Goal: Book appointment/travel/reservation

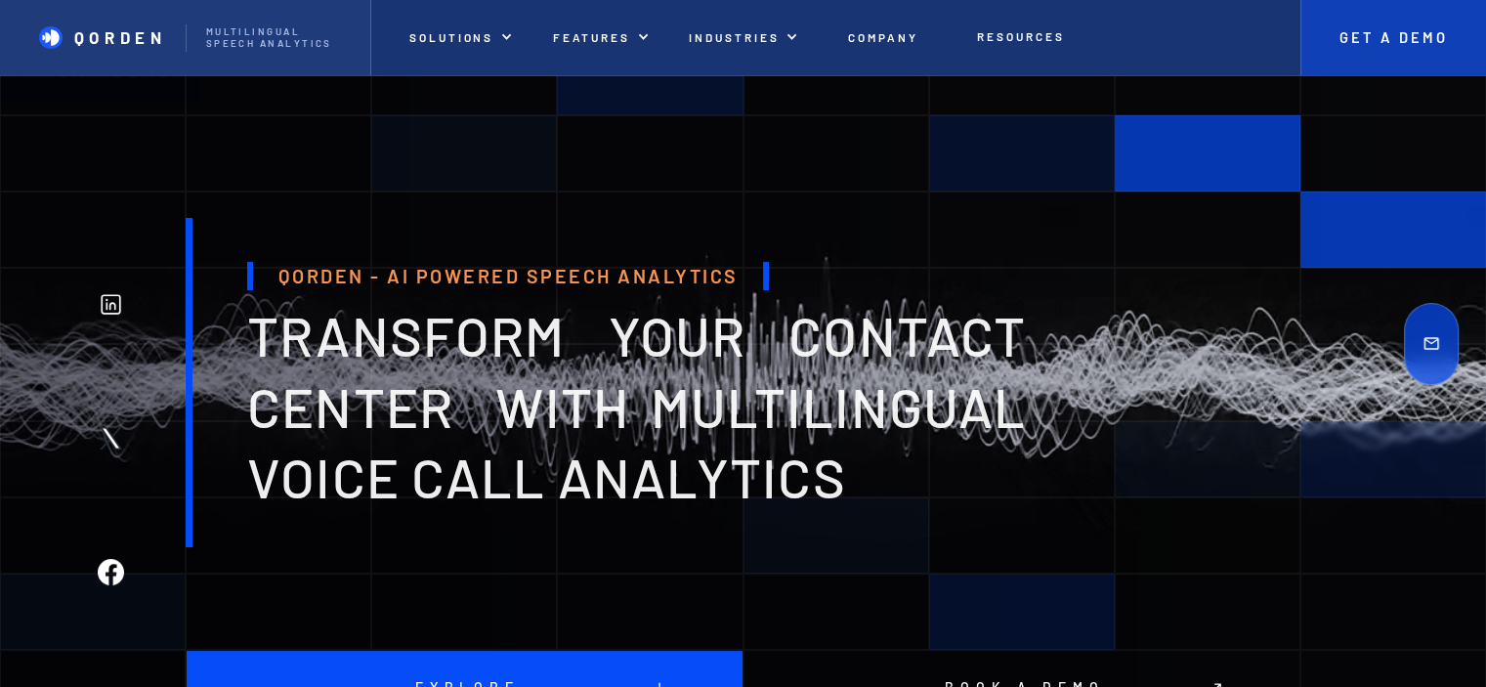
click at [1430, 50] on link "Get A Demo" at bounding box center [1394, 37] width 186 height 75
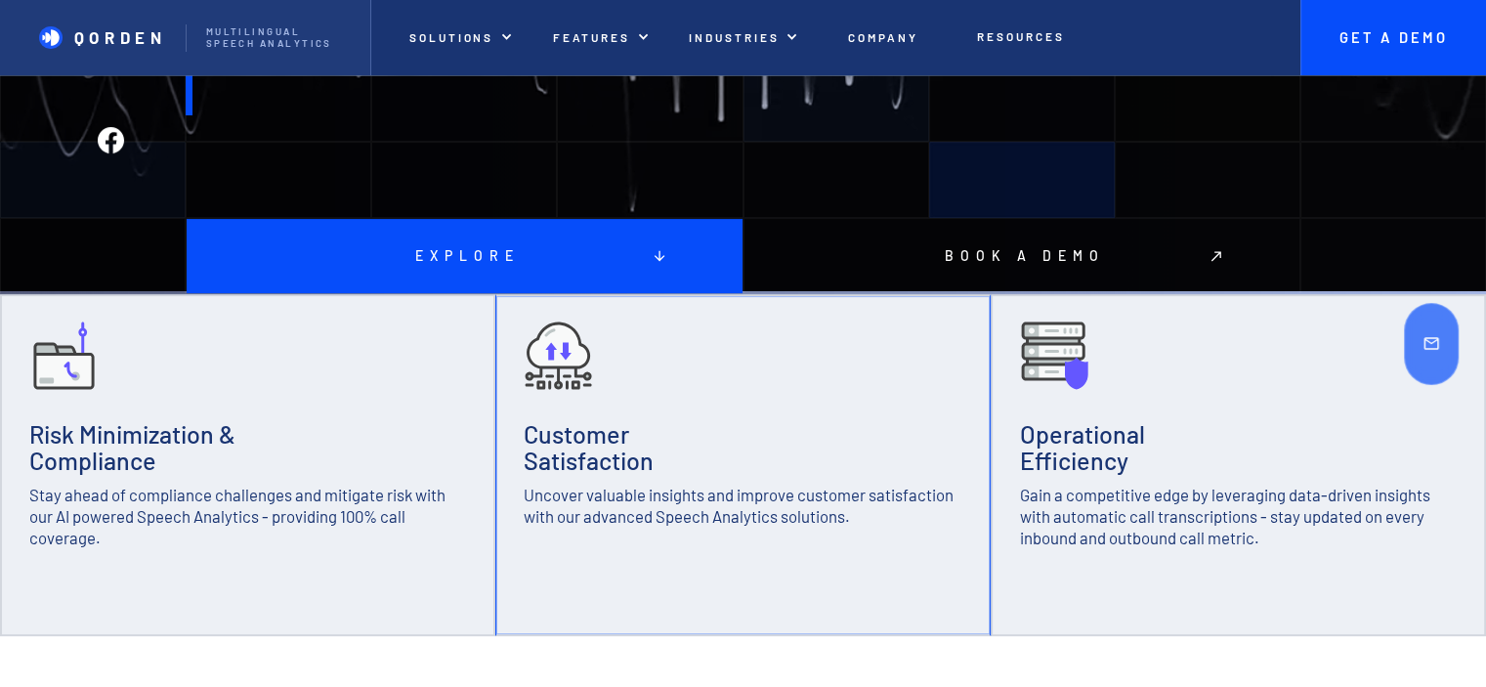
scroll to position [586, 0]
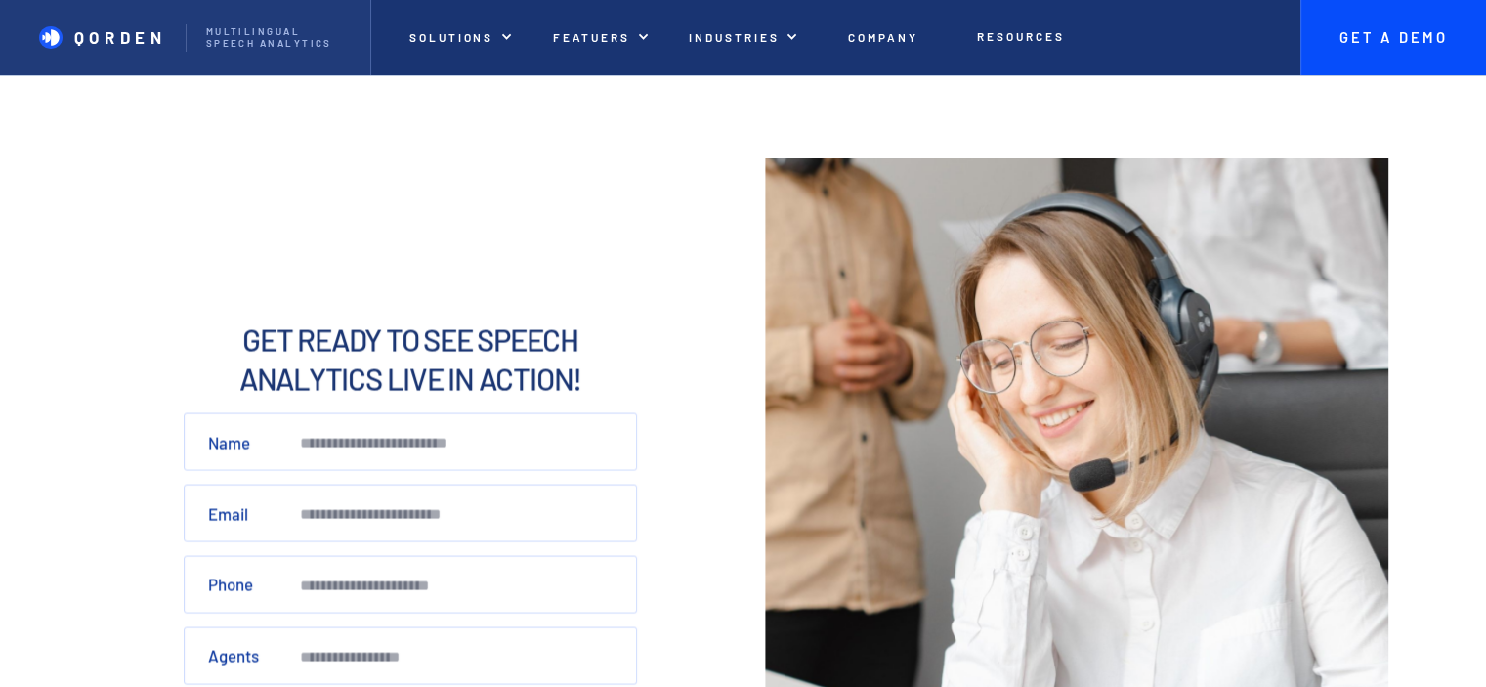
scroll to position [24, 0]
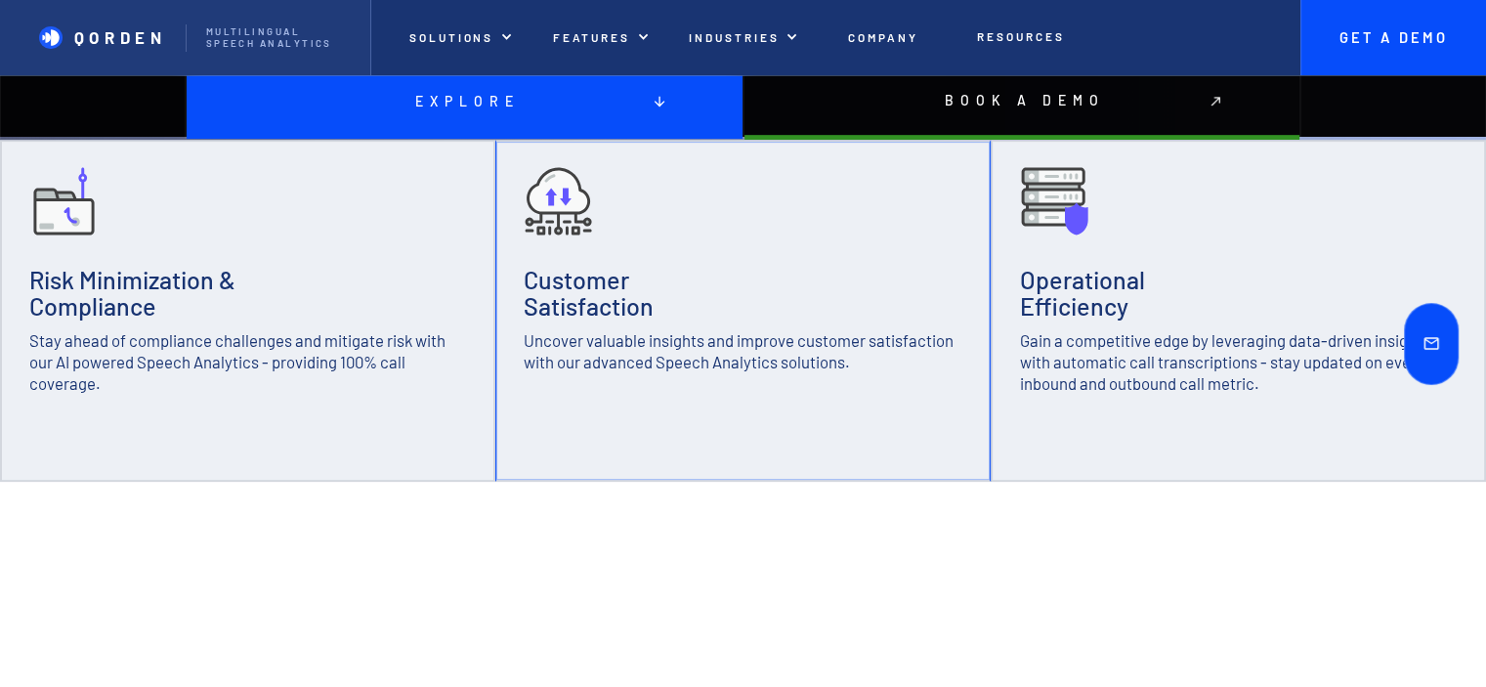
click at [1448, 349] on link at bounding box center [1431, 344] width 55 height 82
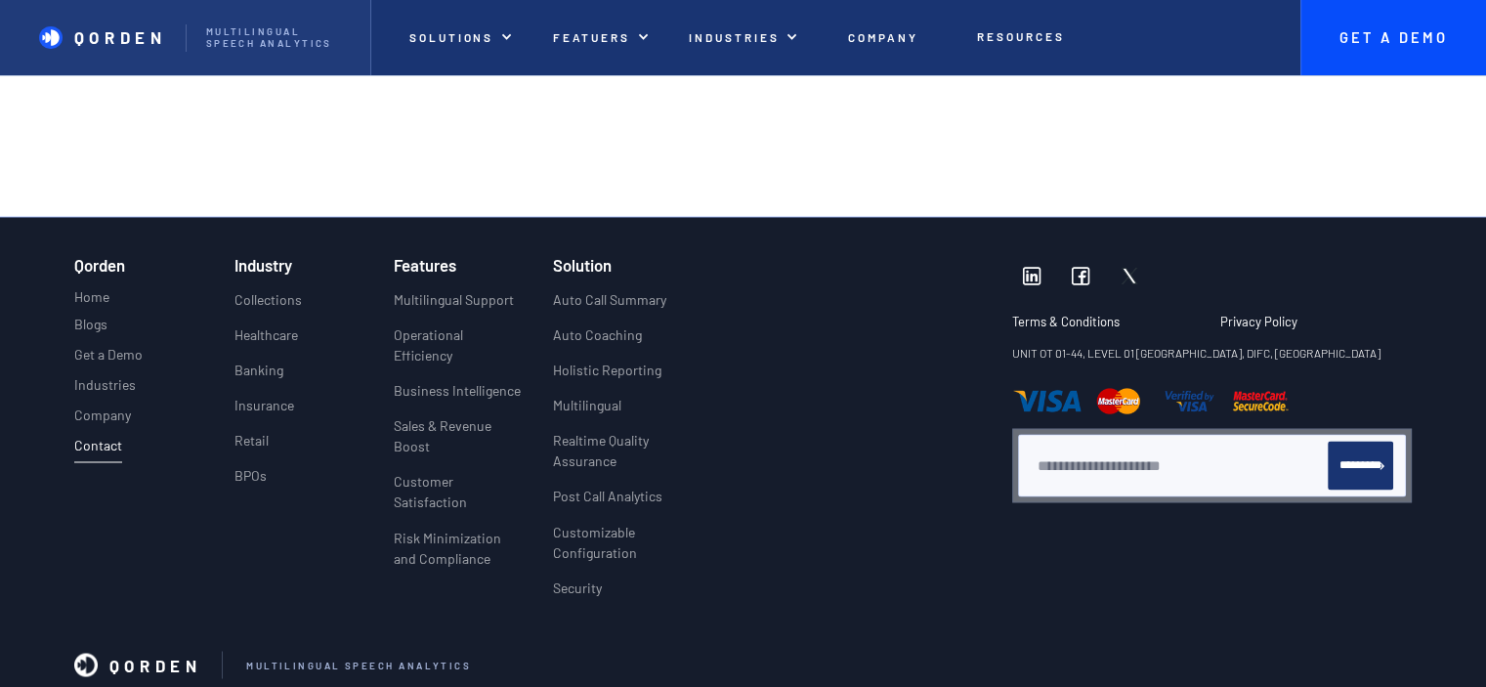
scroll to position [3225, 0]
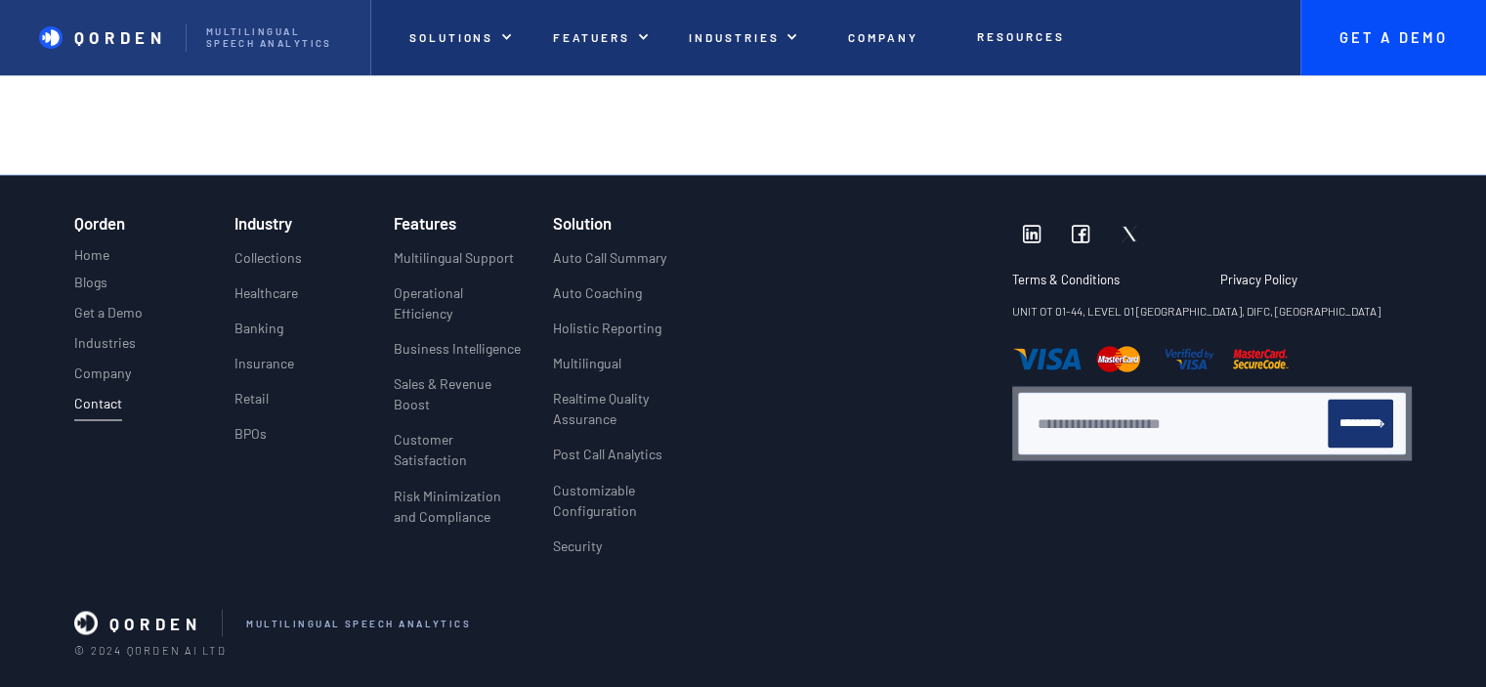
click at [1089, 229] on img at bounding box center [1081, 234] width 20 height 20
